Goal: Find specific page/section: Find specific page/section

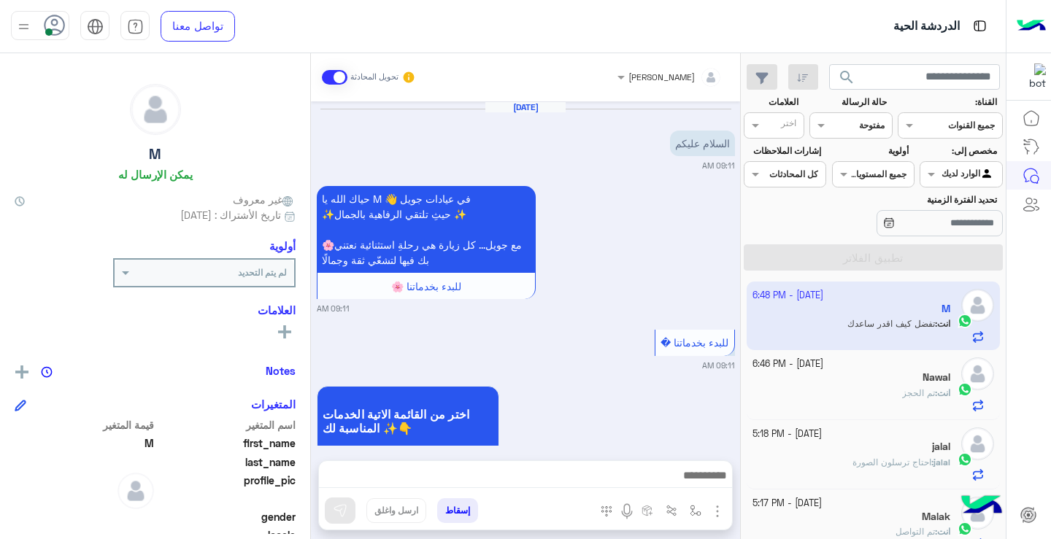
scroll to position [265, 0]
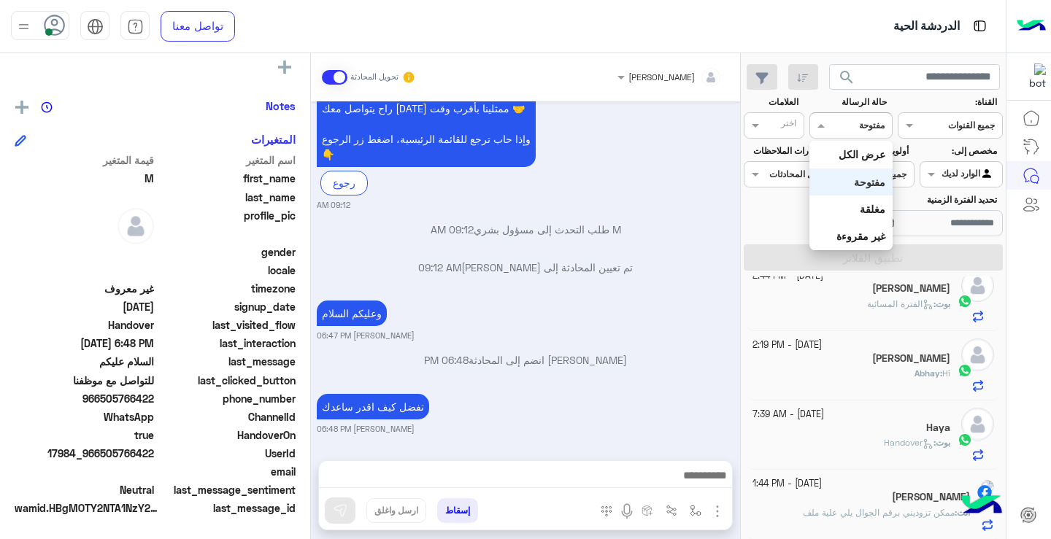
click at [849, 130] on div at bounding box center [850, 124] width 81 height 14
click at [859, 236] on b "غير مقروءة" at bounding box center [860, 236] width 49 height 12
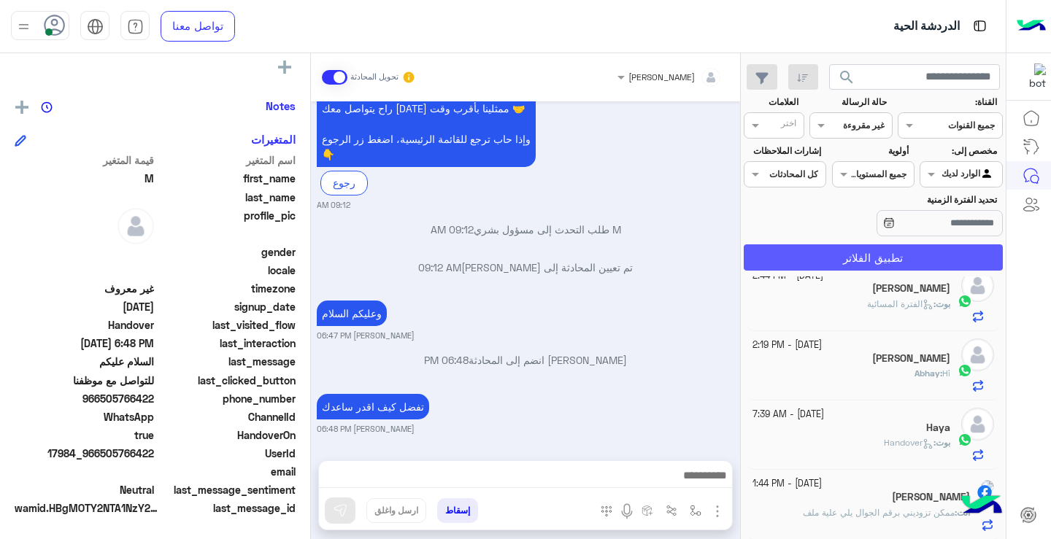
click at [871, 258] on button "تطبيق الفلاتر" at bounding box center [872, 257] width 259 height 26
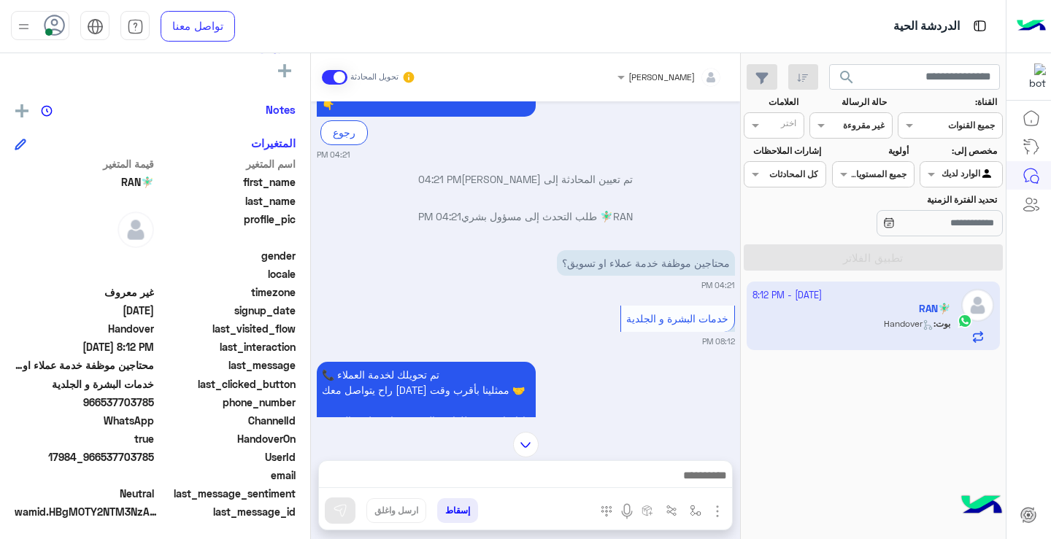
scroll to position [918, 0]
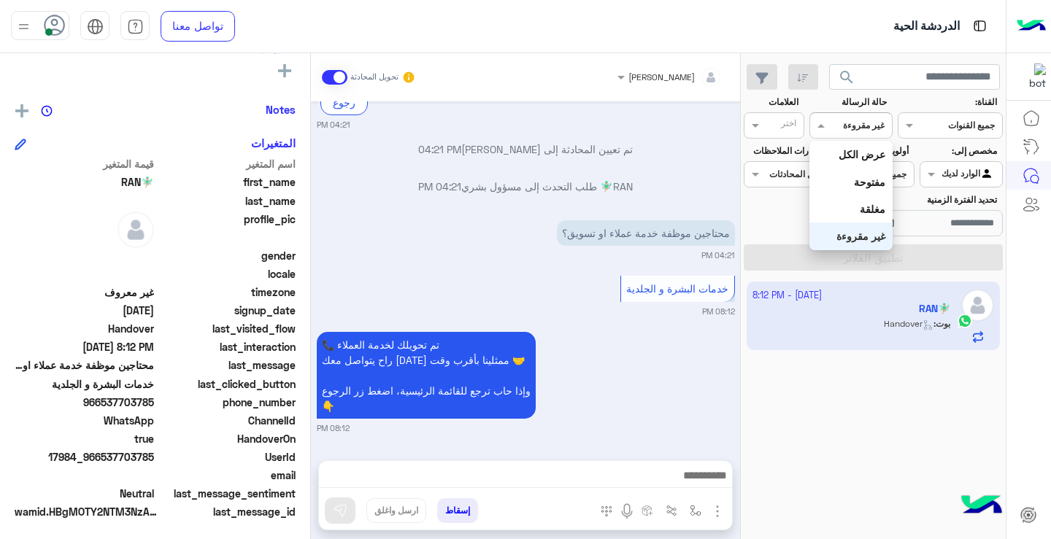
click at [862, 119] on div "القناه غير مقروءة" at bounding box center [850, 125] width 82 height 26
click at [863, 206] on b "مغلقة" at bounding box center [872, 209] width 26 height 12
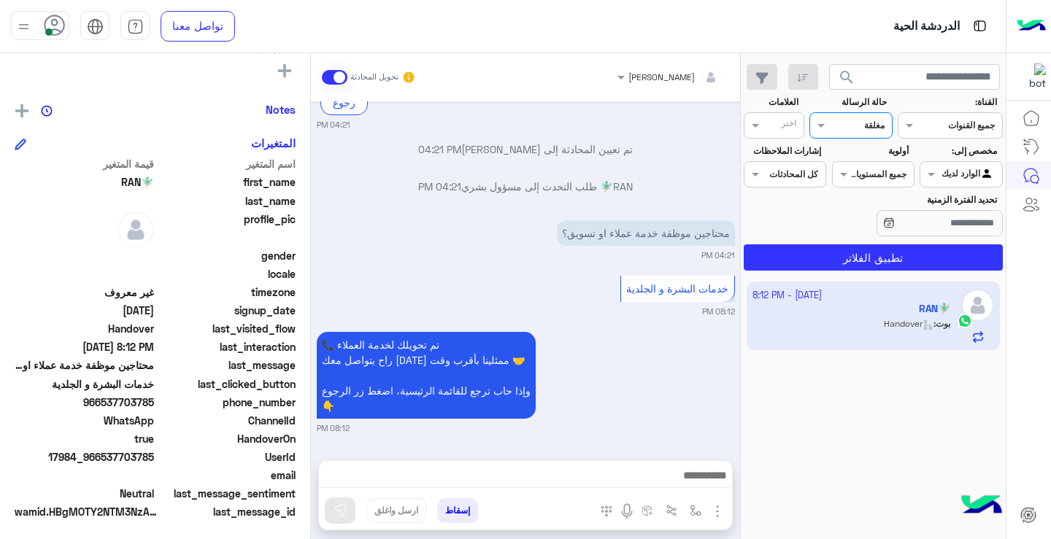
click at [845, 123] on div at bounding box center [850, 124] width 81 height 14
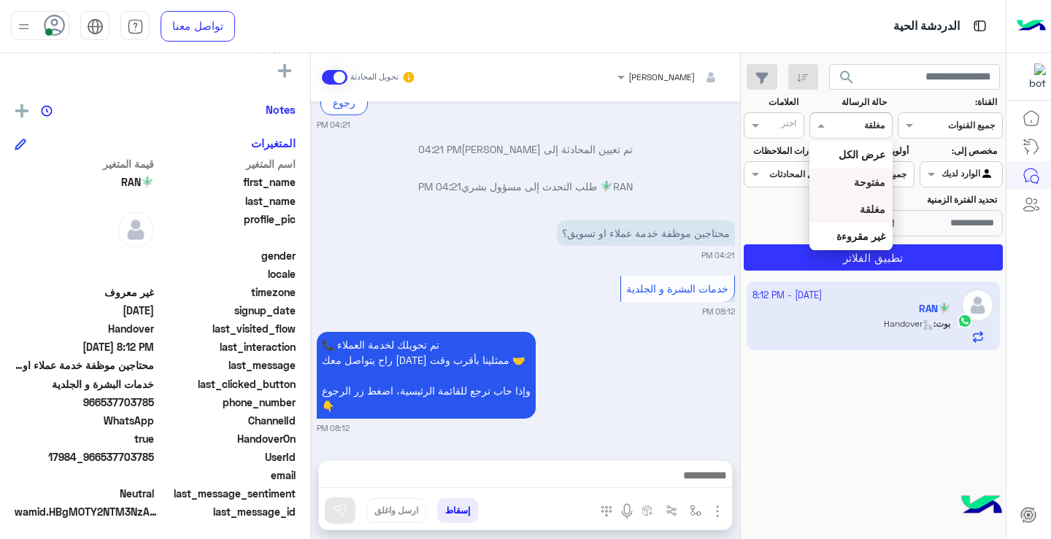
click at [859, 178] on b "مفتوحة" at bounding box center [869, 182] width 31 height 12
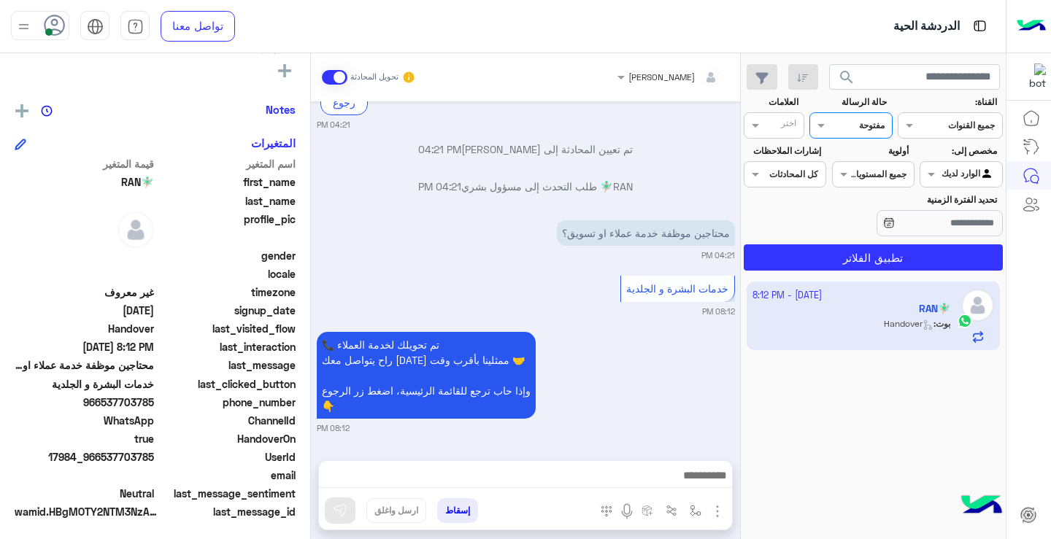
click at [851, 87] on button "search" at bounding box center [847, 79] width 36 height 31
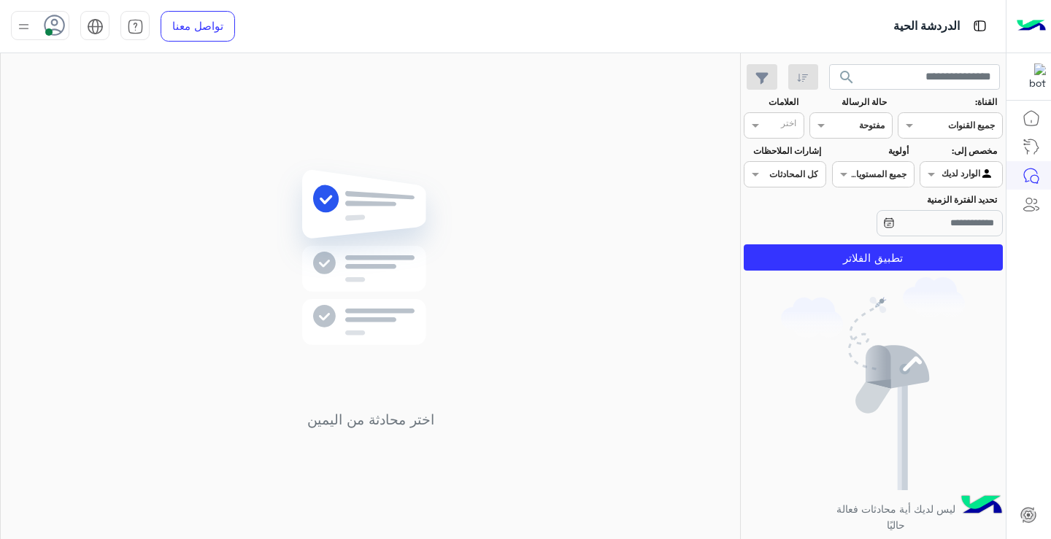
click at [846, 84] on span "search" at bounding box center [846, 78] width 18 height 18
click at [854, 124] on input "text" at bounding box center [868, 123] width 34 height 13
click at [860, 149] on b "عرض الكل" at bounding box center [861, 154] width 47 height 12
click at [848, 82] on span "search" at bounding box center [846, 78] width 18 height 18
click at [847, 85] on span "search" at bounding box center [846, 78] width 18 height 18
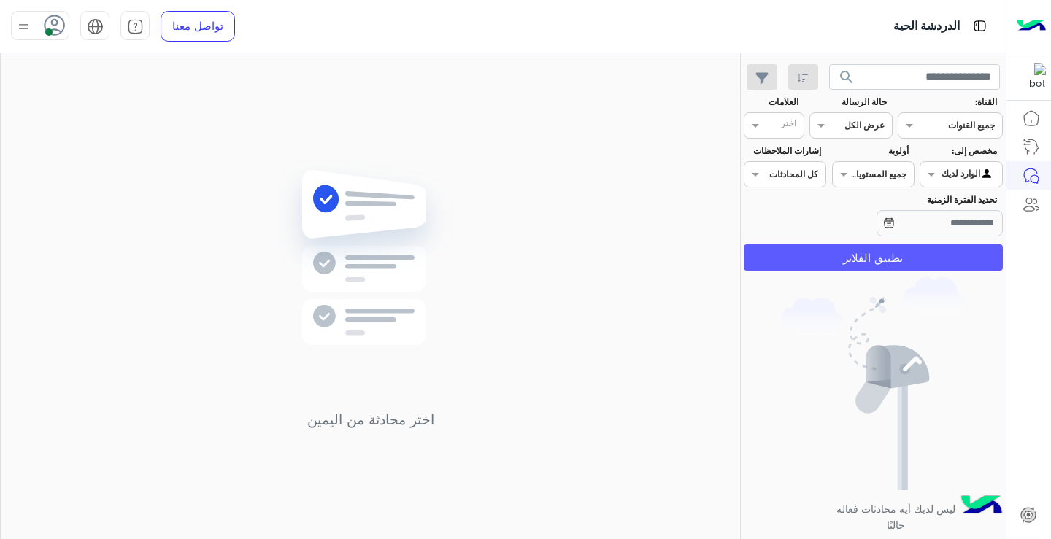
click at [883, 252] on button "تطبيق الفلاتر" at bounding box center [872, 257] width 259 height 26
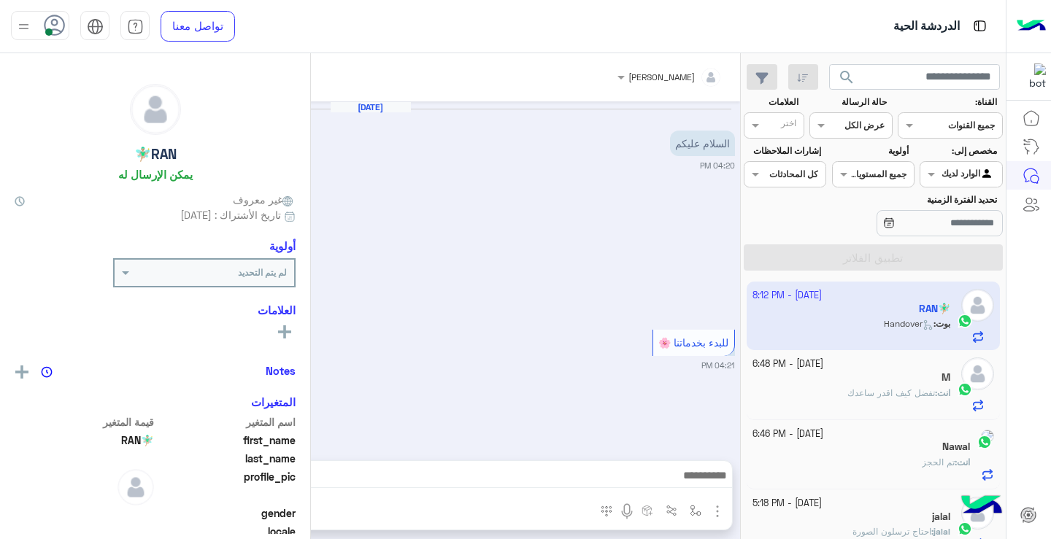
scroll to position [918, 0]
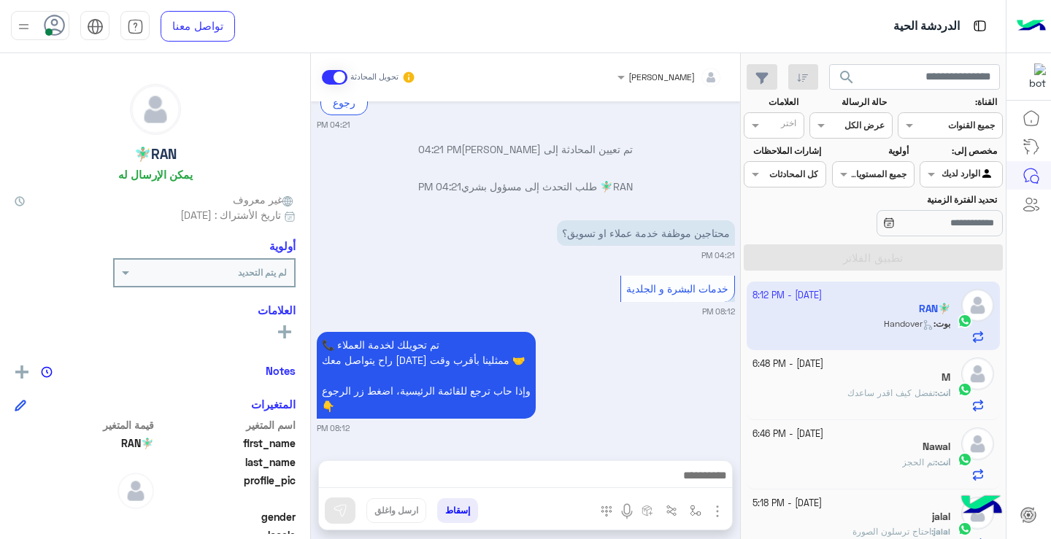
click at [843, 71] on span "search" at bounding box center [846, 78] width 18 height 18
